Goal: Task Accomplishment & Management: Manage account settings

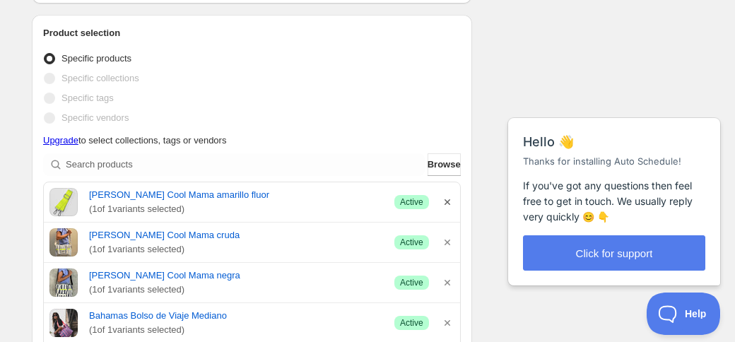
click at [443, 199] on icon "button" at bounding box center [447, 202] width 14 height 14
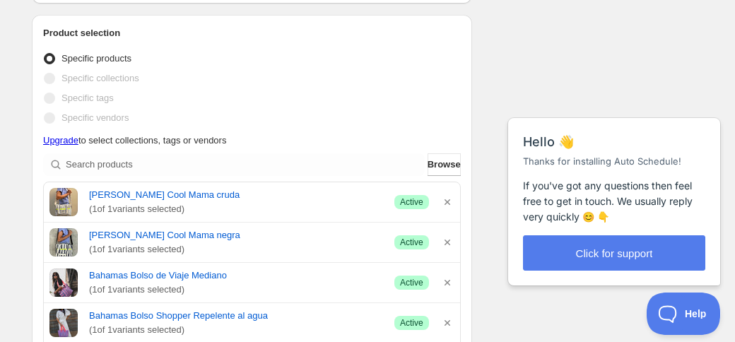
click at [443, 199] on icon "button" at bounding box center [447, 202] width 14 height 14
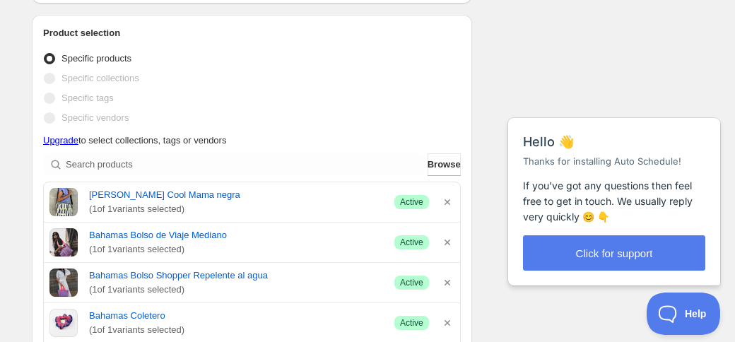
click at [443, 199] on icon "button" at bounding box center [447, 202] width 14 height 14
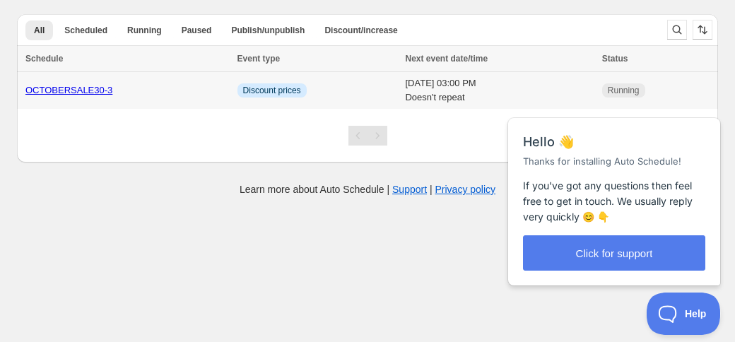
click at [157, 88] on div "OCTOBERSALE30-3" at bounding box center [127, 90] width 204 height 14
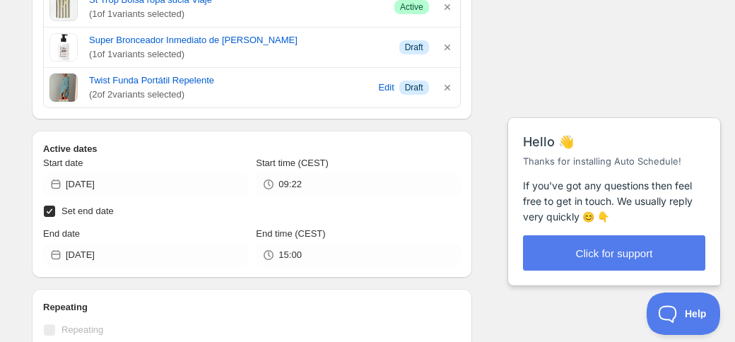
scroll to position [6461, 0]
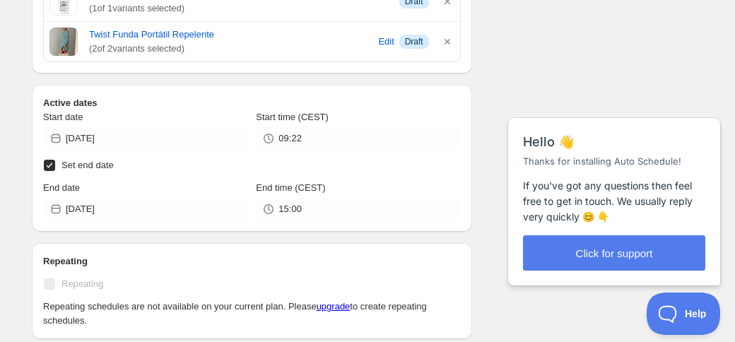
click at [52, 165] on input "Set end date" at bounding box center [49, 165] width 11 height 11
checkbox input "false"
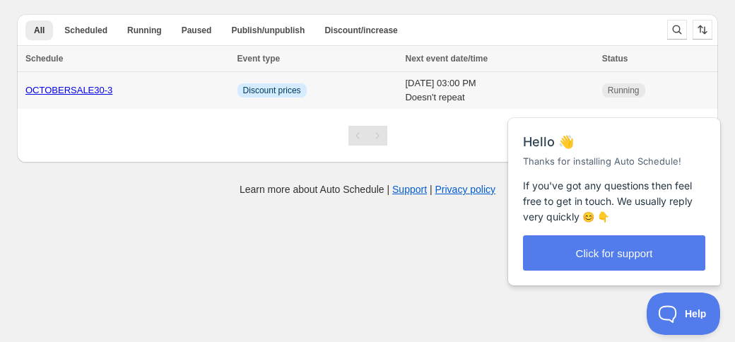
click at [170, 98] on td "OCTOBERSALE30-3" at bounding box center [125, 90] width 216 height 37
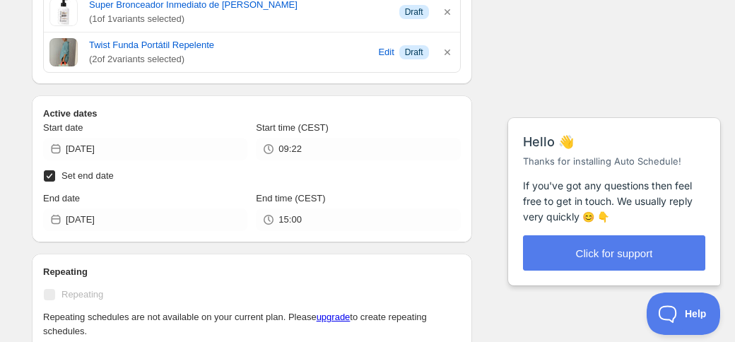
scroll to position [6453, 0]
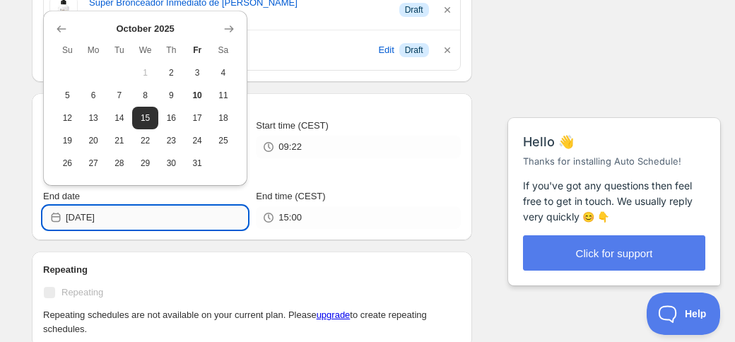
click at [135, 228] on input "[DATE]" at bounding box center [157, 217] width 182 height 23
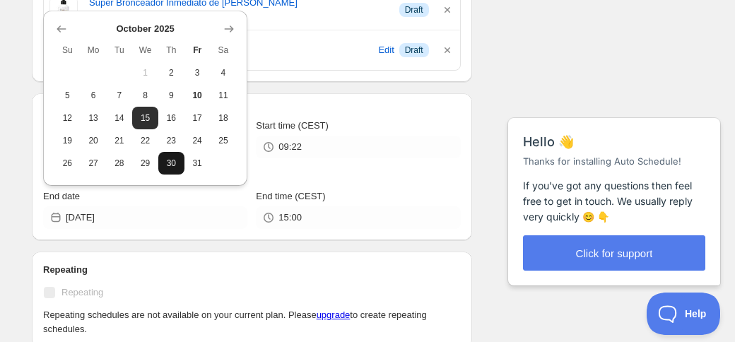
click at [174, 167] on span "30" at bounding box center [171, 163] width 15 height 11
type input "[DATE]"
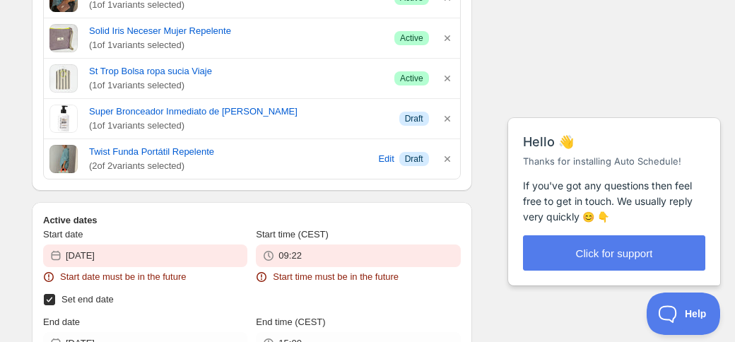
scroll to position [6562, 0]
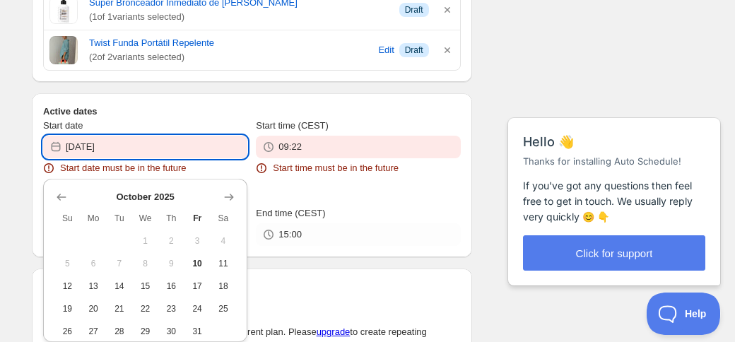
click at [102, 145] on input "[DATE]" at bounding box center [157, 147] width 182 height 23
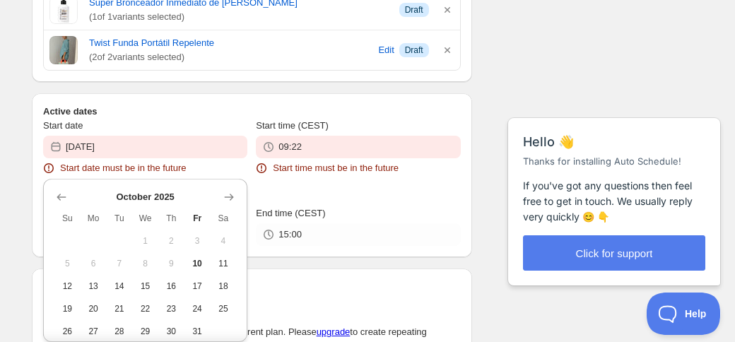
click at [180, 103] on div "Active dates Start date [DATE] Start date must be in the future Start time (CES…" at bounding box center [252, 175] width 440 height 164
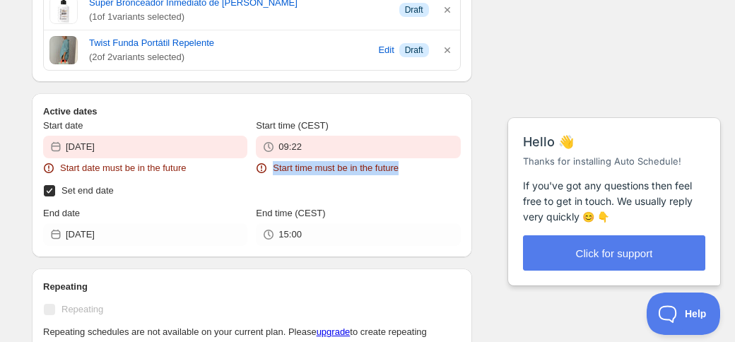
drag, startPoint x: 414, startPoint y: 172, endPoint x: 273, endPoint y: 165, distance: 141.6
click at [263, 174] on div "Start time must be in the future" at bounding box center [358, 168] width 204 height 14
copy span "Start time must be in the future"
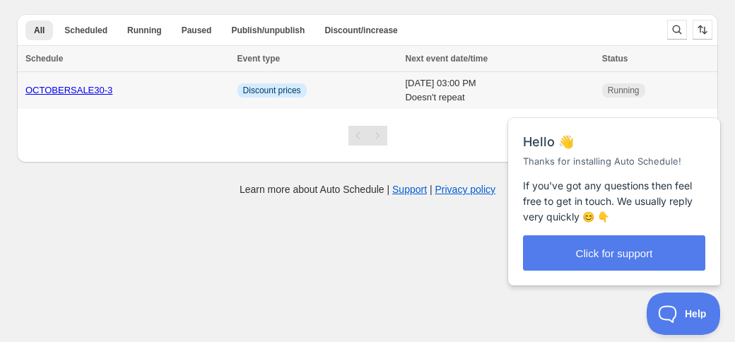
click at [143, 95] on div "OCTOBERSALE30-3" at bounding box center [127, 90] width 204 height 14
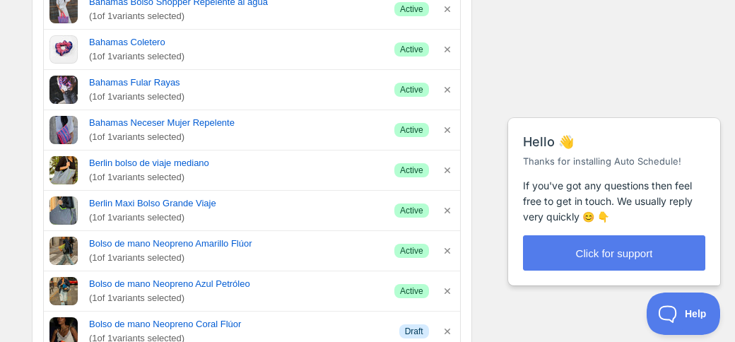
scroll to position [788, 0]
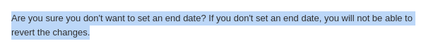
drag, startPoint x: 118, startPoint y: 35, endPoint x: 4, endPoint y: 18, distance: 115.7
click at [4, 18] on div "Are you sure you don't want to set an end date? If you don't set an end date, y…" at bounding box center [219, 25] width 438 height 51
copy p "Are you sure you don't want to set an end date? If you don't set an end date, y…"
